Goal: Information Seeking & Learning: Understand process/instructions

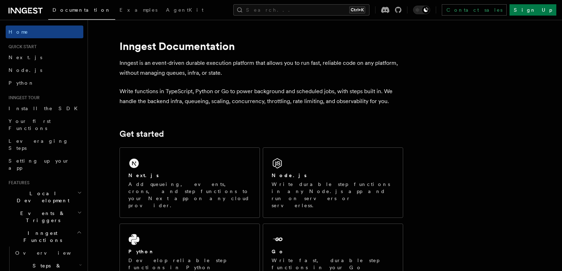
scroll to position [35, 0]
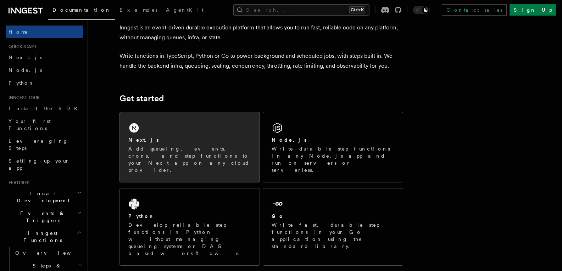
click at [205, 124] on div "Next.js Add queueing, events, crons, and step functions to your Next app on any…" at bounding box center [190, 147] width 140 height 70
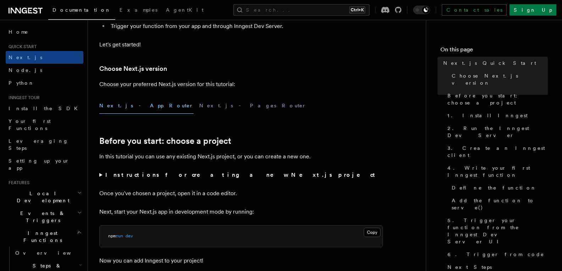
scroll to position [142, 0]
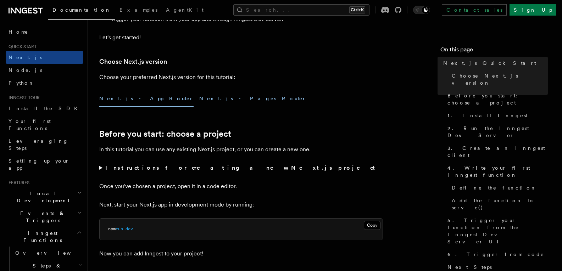
click at [199, 96] on button "Next.js - Pages Router" at bounding box center [252, 99] width 107 height 16
click at [137, 98] on button "Next.js - App Router" at bounding box center [146, 99] width 94 height 16
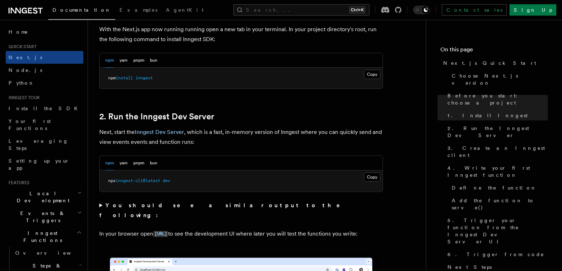
scroll to position [426, 0]
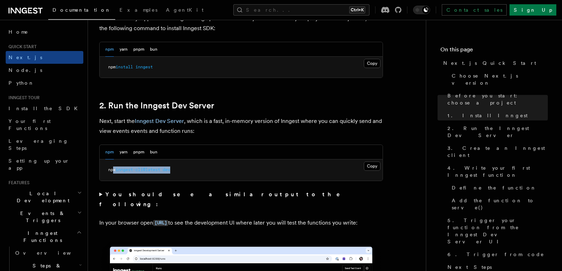
drag, startPoint x: 112, startPoint y: 168, endPoint x: 187, endPoint y: 165, distance: 74.2
click at [185, 165] on pre "npx inngest-cli@latest dev" at bounding box center [241, 170] width 283 height 21
click at [191, 163] on pre "npx inngest-cli@latest dev" at bounding box center [241, 170] width 283 height 21
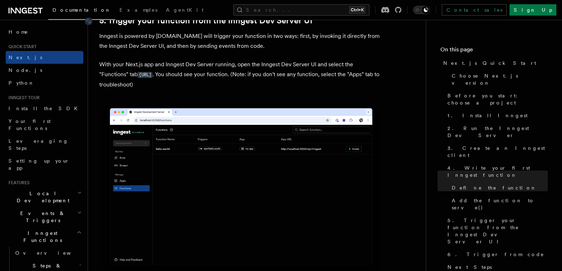
scroll to position [1631, 0]
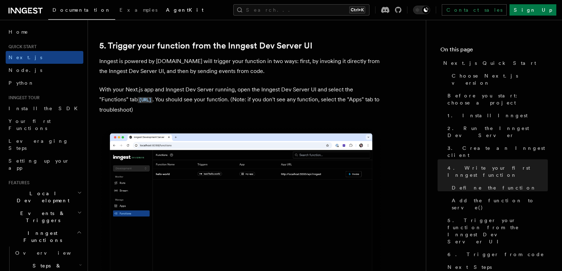
click at [166, 11] on span "AgentKit" at bounding box center [185, 10] width 38 height 6
